Goal: Use online tool/utility: Utilize a website feature to perform a specific function

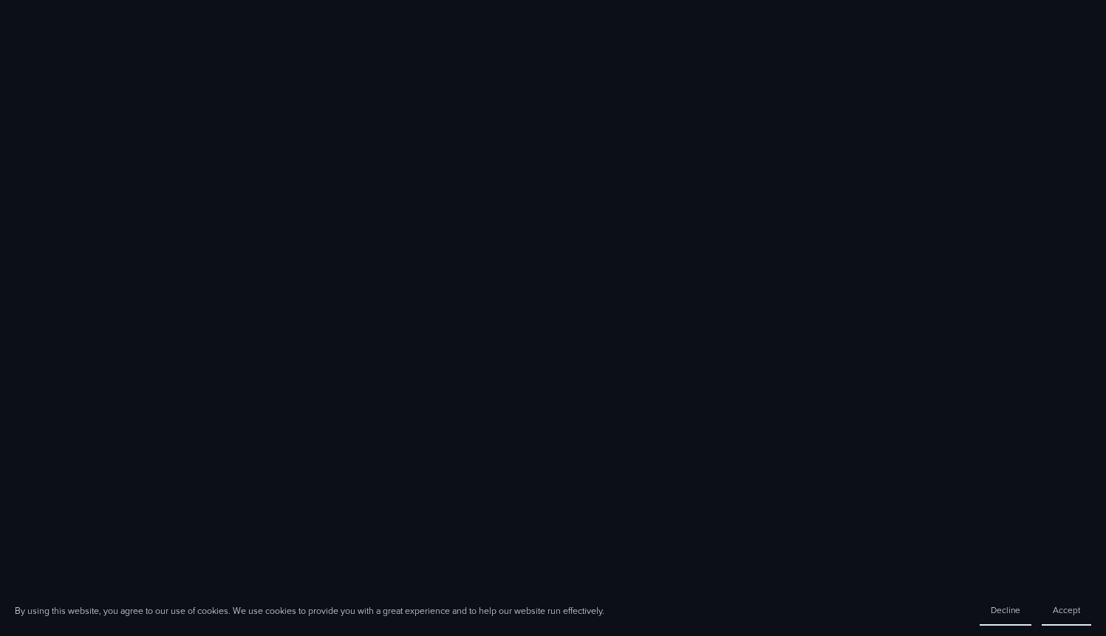
scroll to position [1103, 0]
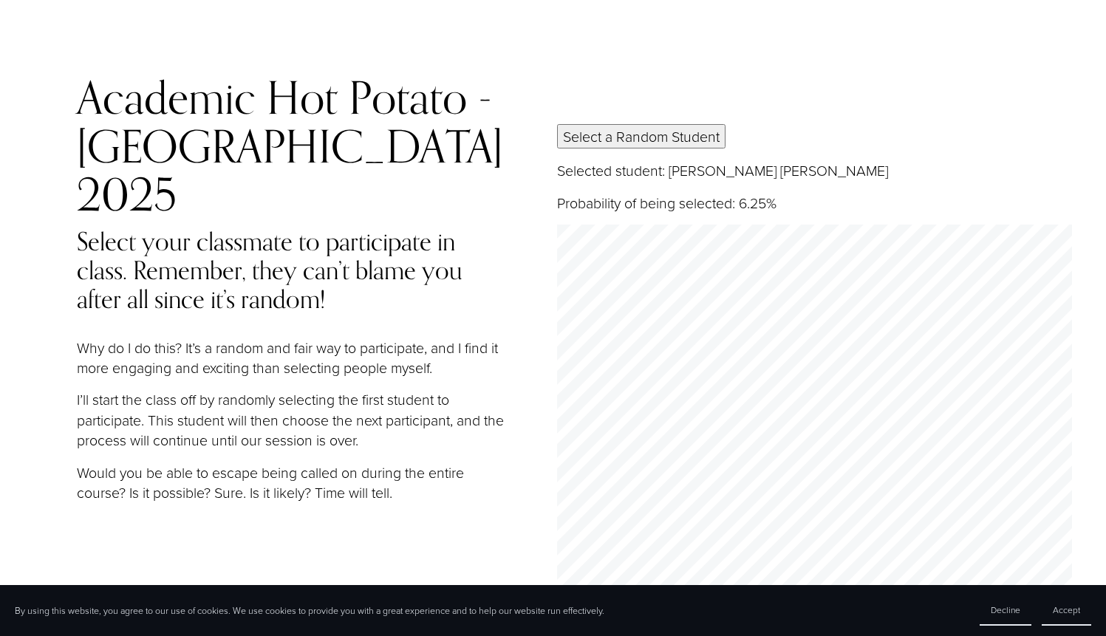
click at [658, 125] on button "Select a Random Student" at bounding box center [641, 136] width 168 height 24
click at [621, 124] on button "Select a Random Student" at bounding box center [641, 136] width 168 height 24
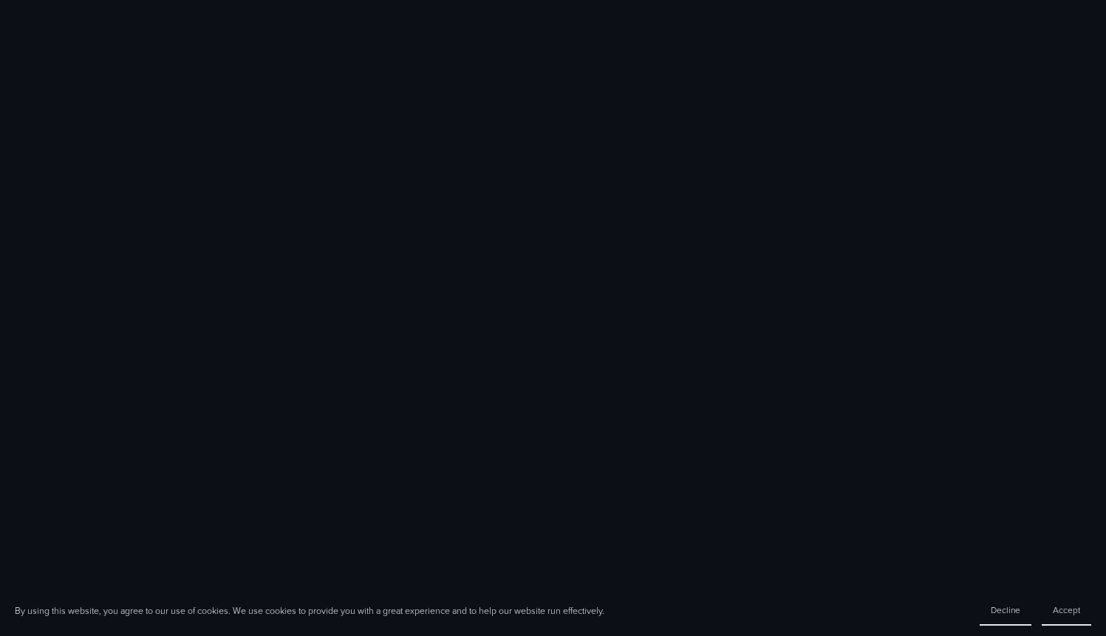
scroll to position [1105, 0]
